Goal: Navigation & Orientation: Find specific page/section

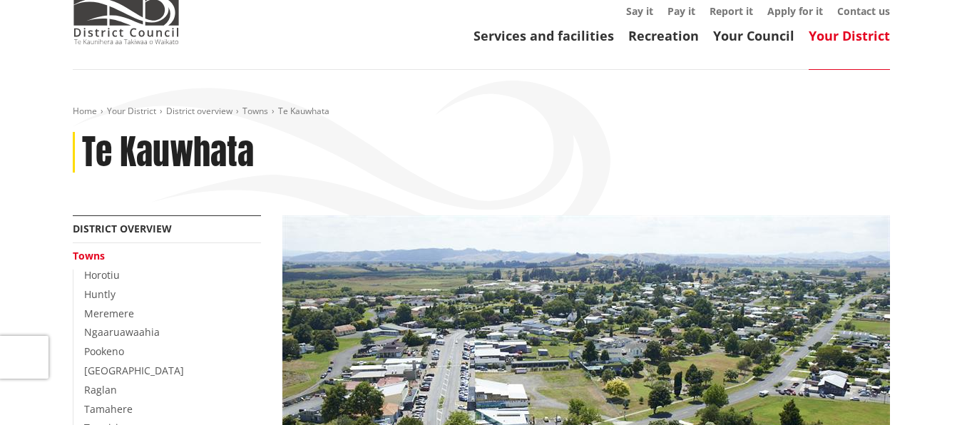
scroll to position [36, 0]
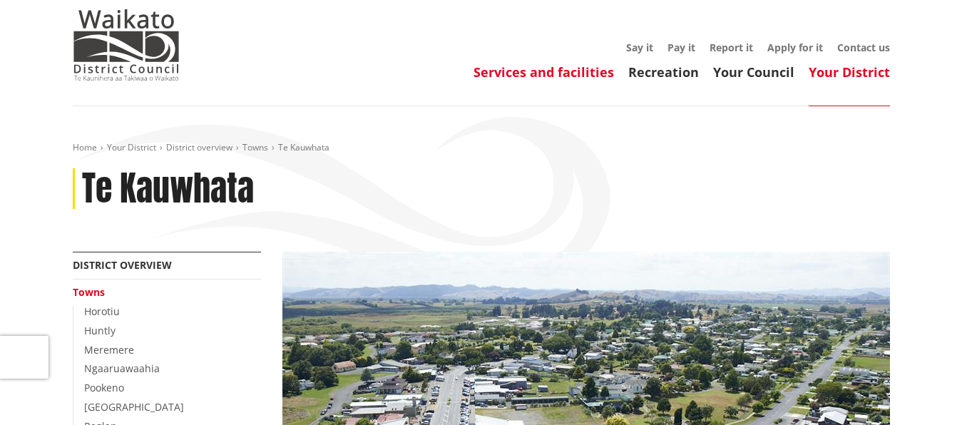
click at [513, 70] on link "Services and facilities" at bounding box center [544, 71] width 140 height 17
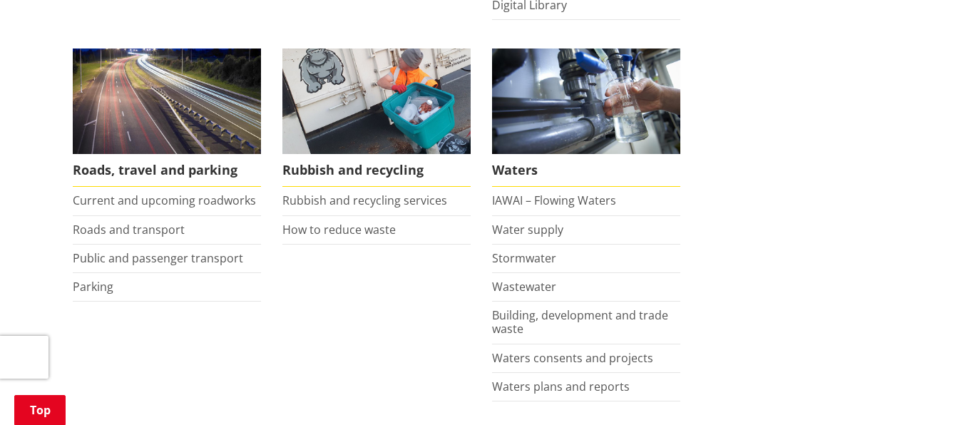
scroll to position [982, 0]
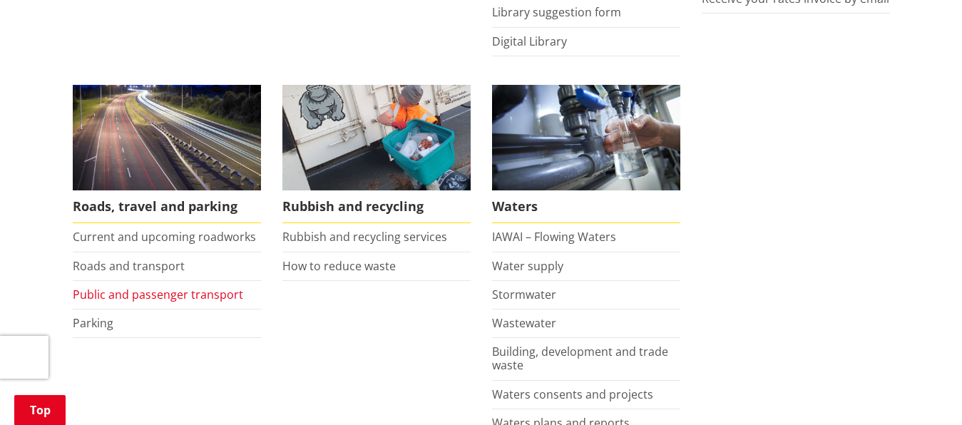
click at [198, 293] on link "Public and passenger transport" at bounding box center [158, 295] width 170 height 16
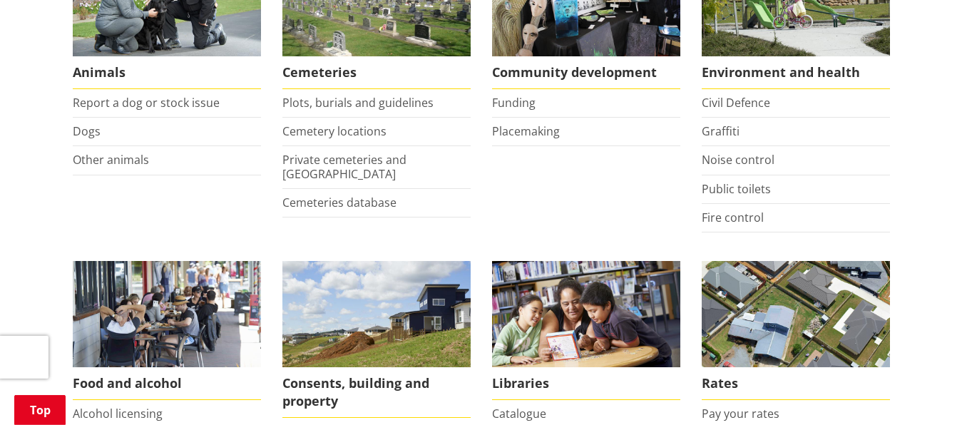
scroll to position [218, 0]
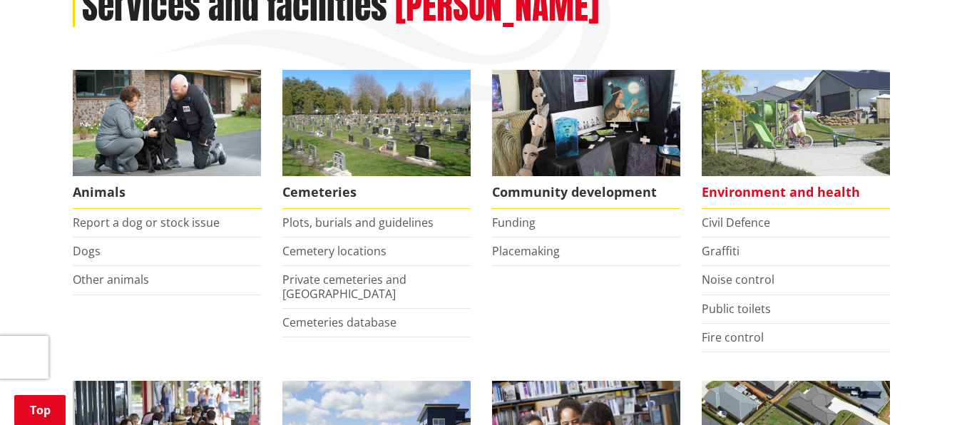
click at [823, 188] on span "Environment and health" at bounding box center [796, 192] width 188 height 33
